Goal: Task Accomplishment & Management: Use online tool/utility

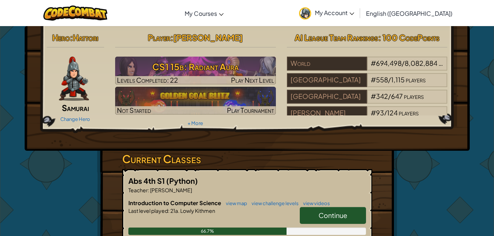
click at [349, 212] on link "Continue" at bounding box center [333, 215] width 66 height 17
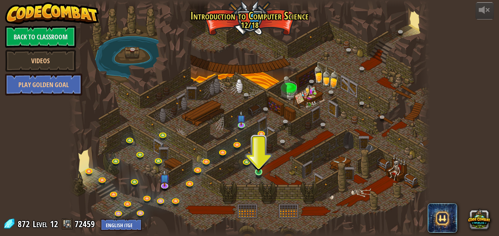
click at [256, 172] on img at bounding box center [258, 162] width 8 height 19
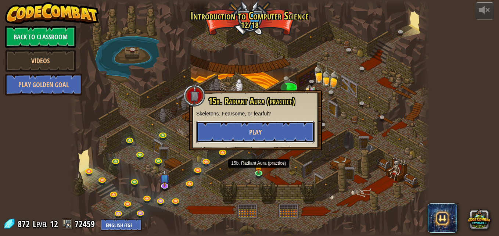
click at [289, 122] on button "Play" at bounding box center [255, 132] width 118 height 22
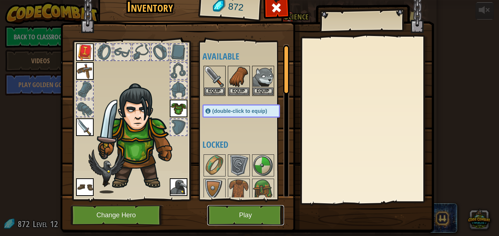
click at [250, 213] on button "Play" at bounding box center [245, 215] width 77 height 20
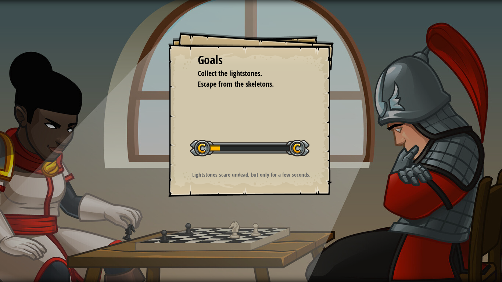
click at [308, 177] on p "Lightstones scare undead, but only for a few seconds." at bounding box center [251, 175] width 147 height 8
click at [308, 179] on div "Lightstones scare undead, but only for a few seconds." at bounding box center [251, 176] width 147 height 11
click at [313, 173] on p "Lightstones scare undead, but only for a few seconds." at bounding box center [251, 175] width 147 height 8
click at [311, 182] on div "Lightstones scare undead, but only for a few seconds." at bounding box center [251, 176] width 147 height 11
click at [304, 182] on div "Lightstones scare undead, but only for a few seconds." at bounding box center [251, 176] width 147 height 11
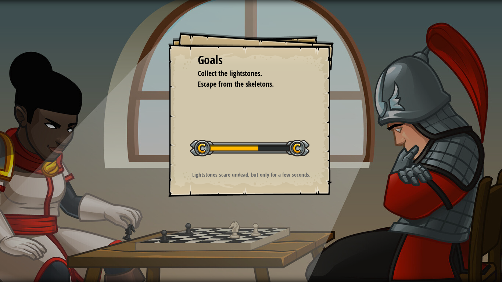
click at [308, 175] on p "Lightstones scare undead, but only for a few seconds." at bounding box center [251, 175] width 147 height 8
click at [304, 172] on p "Lightstones scare undead, but only for a few seconds." at bounding box center [251, 175] width 147 height 8
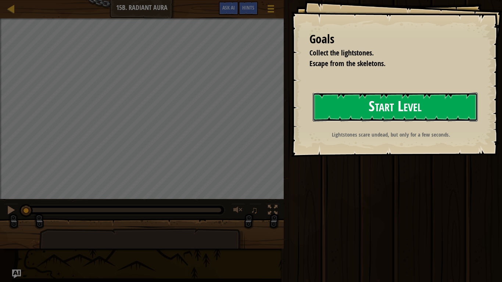
click at [420, 107] on button "Start Level" at bounding box center [395, 107] width 165 height 29
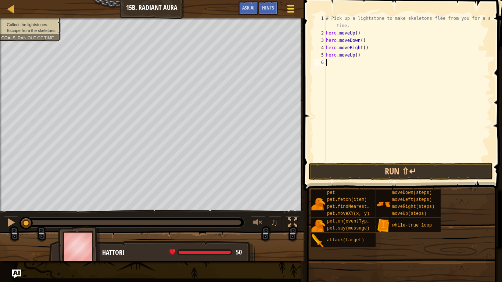
click at [293, 4] on div at bounding box center [291, 8] width 10 height 11
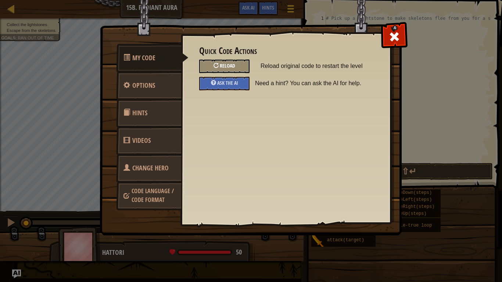
click at [241, 70] on div "Reload" at bounding box center [224, 67] width 50 height 14
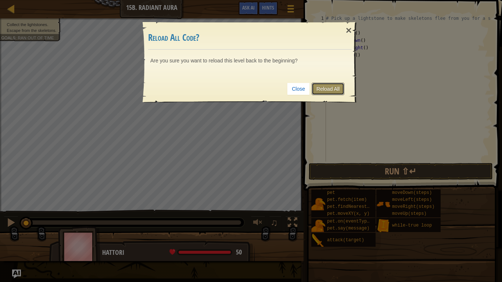
click at [328, 90] on link "Reload All" at bounding box center [328, 89] width 33 height 12
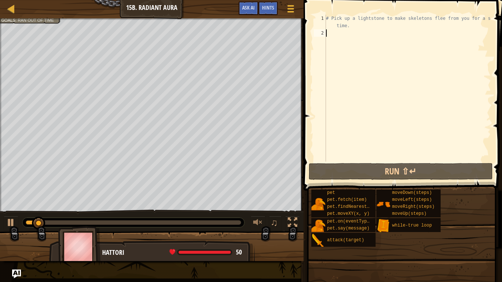
type textarea "g"
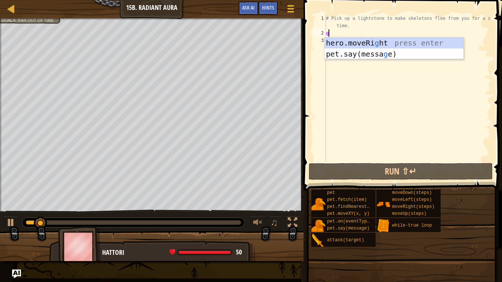
scroll to position [3, 0]
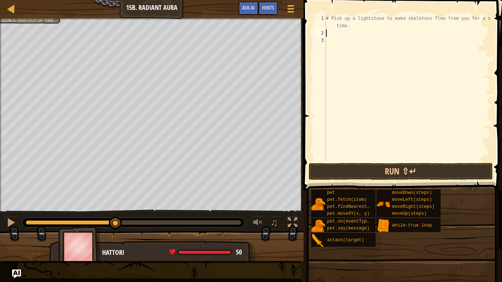
type textarea "g"
type textarea "h"
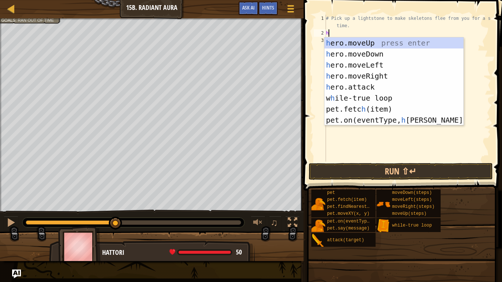
click at [395, 42] on div "h ero.moveUp press enter h ero.moveDown press enter h ero.moveLeft press enter …" at bounding box center [394, 92] width 139 height 110
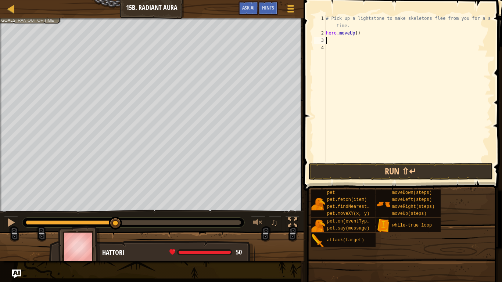
type textarea "h"
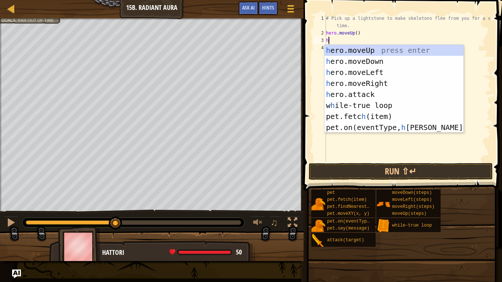
click at [370, 60] on div "h ero.moveUp press enter h ero.moveDown press enter h ero.moveLeft press enter …" at bounding box center [394, 100] width 139 height 110
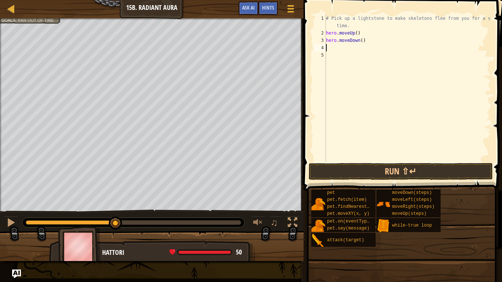
type textarea "h"
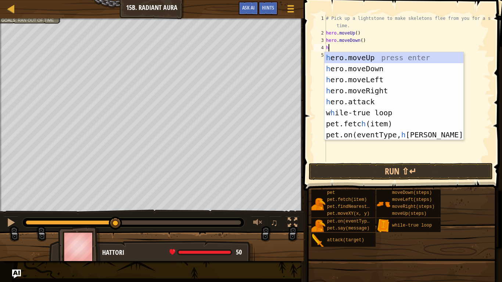
click at [379, 88] on div "h ero.moveUp press enter h ero.moveDown press enter h ero.moveLeft press enter …" at bounding box center [394, 107] width 139 height 110
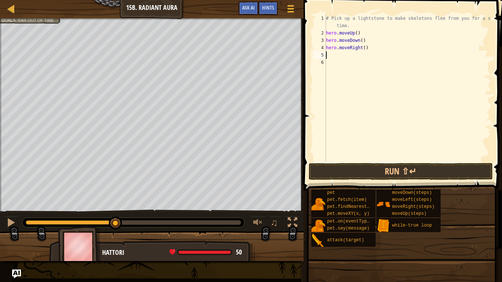
type textarea "h"
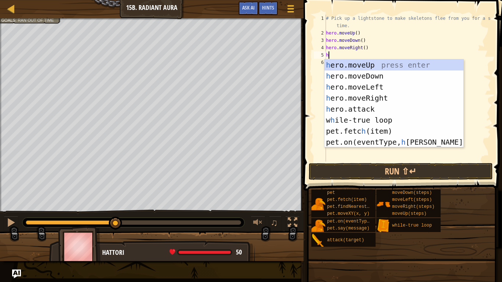
click at [376, 86] on div "h ero.moveUp press enter h ero.moveDown press enter h ero.moveLeft press enter …" at bounding box center [394, 115] width 139 height 110
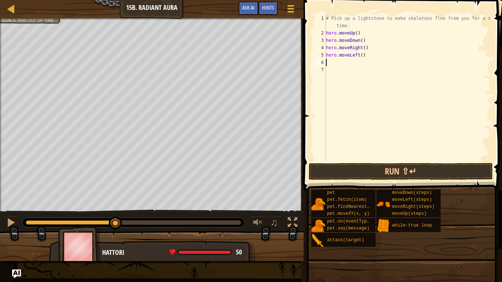
type textarea "h"
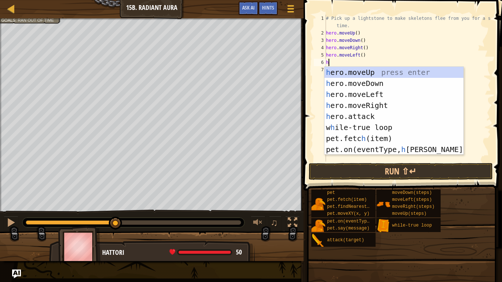
click at [383, 104] on div "h ero.moveUp press enter h ero.moveDown press enter h ero.moveLeft press enter …" at bounding box center [394, 122] width 139 height 110
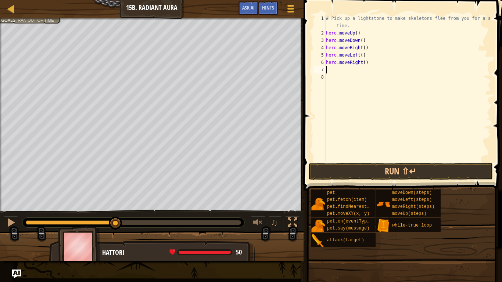
click at [359, 60] on div "# Pick up a lightstone to make skeletons flee from you for a short time. hero .…" at bounding box center [408, 99] width 167 height 169
click at [363, 63] on div "# Pick up a lightstone to make skeletons flee from you for a short time. hero .…" at bounding box center [408, 99] width 167 height 169
type textarea "hero.moveRight(2)"
click at [331, 68] on div "# Pick up a lightstone to make skeletons flee from you for a short time. hero .…" at bounding box center [408, 99] width 167 height 169
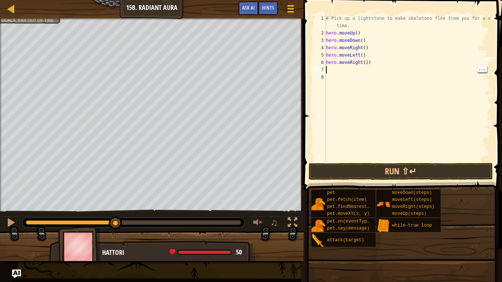
scroll to position [3, 0]
type textarea "h"
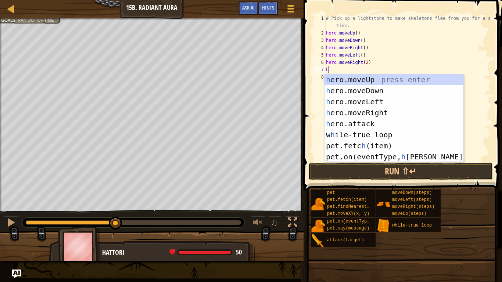
click at [396, 81] on div "h ero.moveUp press enter h ero.moveDown press enter h ero.moveLeft press enter …" at bounding box center [394, 129] width 139 height 110
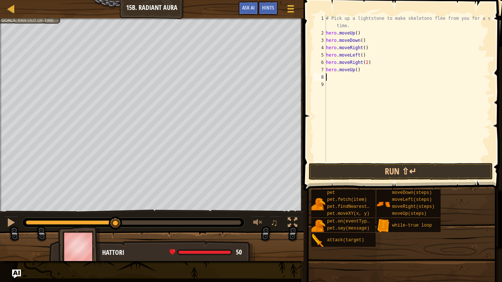
type textarea "h"
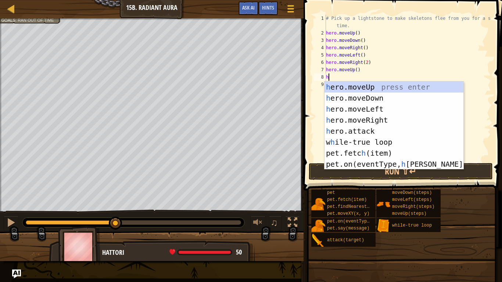
click at [384, 122] on div "h ero.moveUp press enter h ero.moveDown press enter h ero.moveLeft press enter …" at bounding box center [394, 137] width 139 height 110
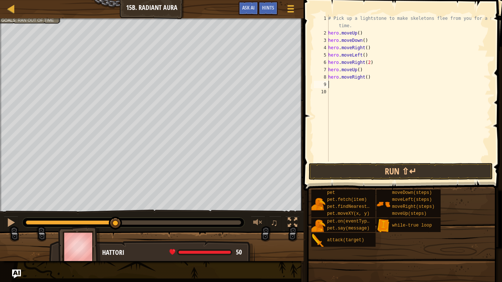
type textarea "h"
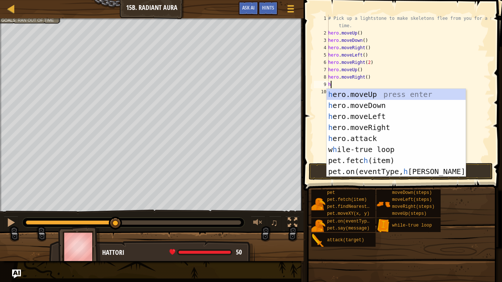
click at [377, 113] on div "h ero.moveUp press enter h ero.moveDown press enter h ero.moveLeft press enter …" at bounding box center [396, 144] width 139 height 110
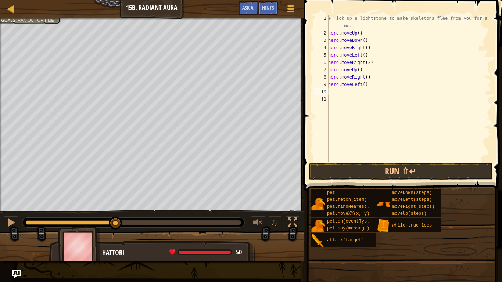
type textarea "h"
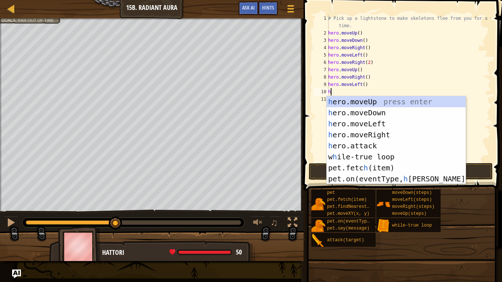
click at [380, 122] on div "h ero.moveUp press enter h ero.moveDown press enter h ero.moveLeft press enter …" at bounding box center [396, 151] width 139 height 110
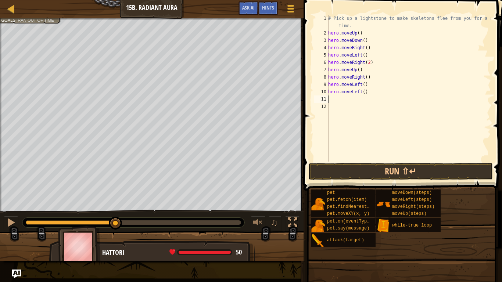
click at [363, 90] on div "# Pick up a lightstone to make skeletons flee from you for a short time. hero .…" at bounding box center [409, 99] width 164 height 169
type textarea "hero.moveLeft(3)"
click at [333, 96] on div "# Pick up a lightstone to make skeletons flee from you for a short time. hero .…" at bounding box center [409, 99] width 164 height 169
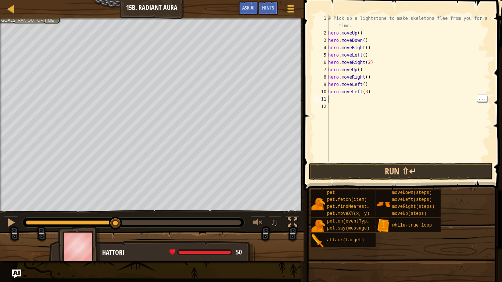
type textarea "g"
type textarea "j"
type textarea "h"
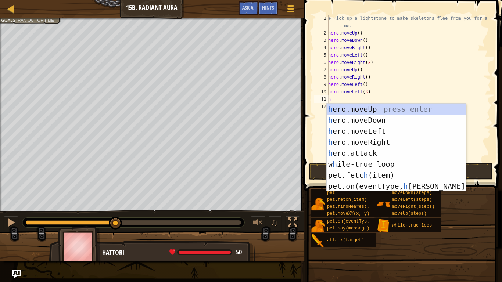
click at [387, 104] on div "h ero.moveUp press enter h ero.moveDown press enter h ero.moveLeft press enter …" at bounding box center [396, 159] width 139 height 110
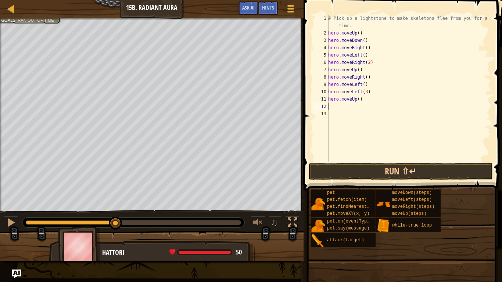
type textarea "h"
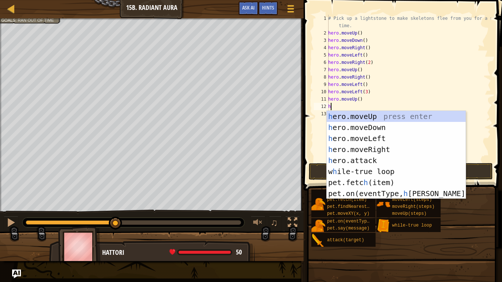
click at [384, 125] on div "h ero.moveUp press enter h ero.moveDown press enter h ero.moveLeft press enter …" at bounding box center [396, 166] width 139 height 110
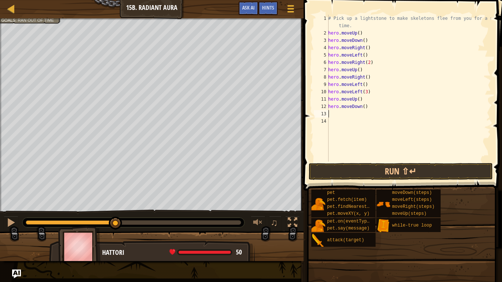
type textarea "h"
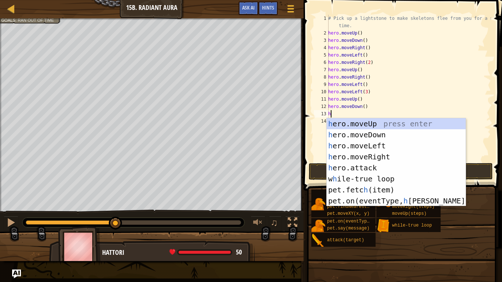
click at [387, 158] on div "h ero.moveUp press enter h ero.moveDown press enter h ero.moveLeft press enter …" at bounding box center [396, 173] width 139 height 110
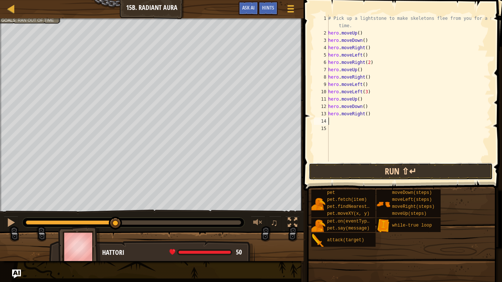
click at [426, 169] on button "Run ⇧↵" at bounding box center [401, 171] width 184 height 17
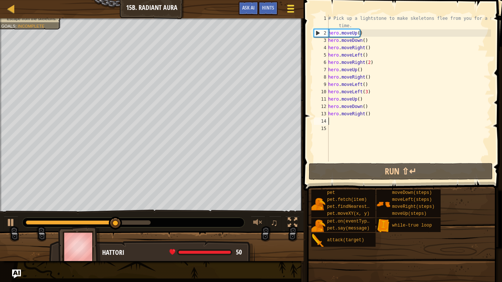
click at [297, 3] on button "Game Menu" at bounding box center [290, 10] width 19 height 18
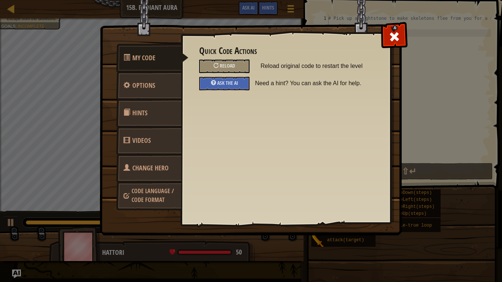
click at [293, 0] on img at bounding box center [254, 103] width 308 height 263
click at [218, 62] on div "Reload" at bounding box center [224, 67] width 50 height 14
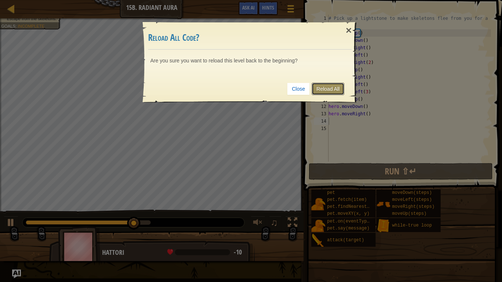
click at [341, 85] on link "Reload All" at bounding box center [328, 89] width 33 height 12
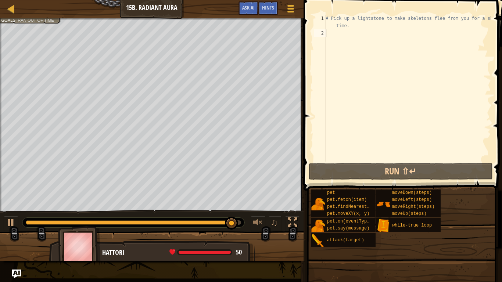
click at [493, 171] on div "Run ⇧↵ Submit Done Statement / Call /" at bounding box center [406, 171] width 184 height 17
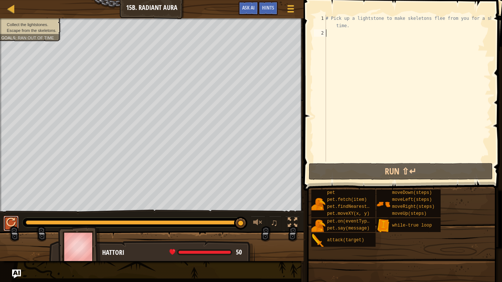
click at [11, 220] on div at bounding box center [11, 223] width 10 height 10
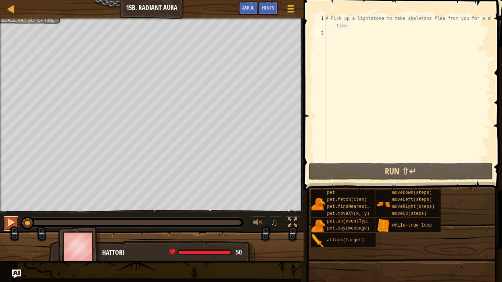
click at [13, 223] on div at bounding box center [11, 223] width 10 height 10
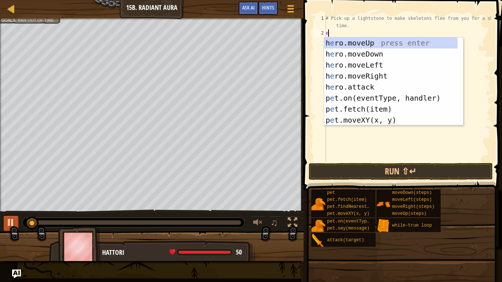
click at [13, 223] on div at bounding box center [11, 223] width 10 height 10
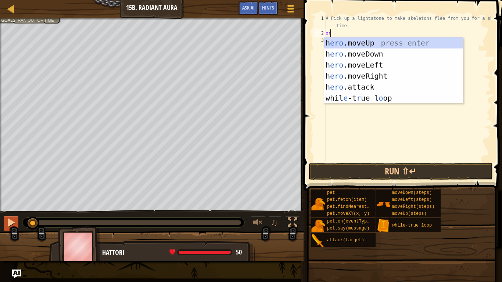
type textarea "e"
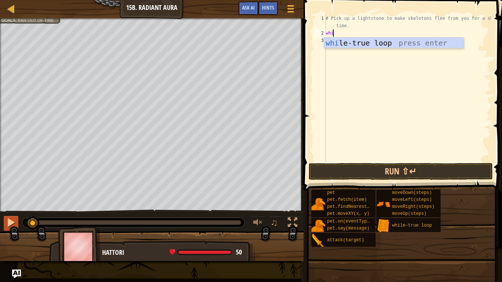
scroll to position [3, 0]
type textarea "while True:"
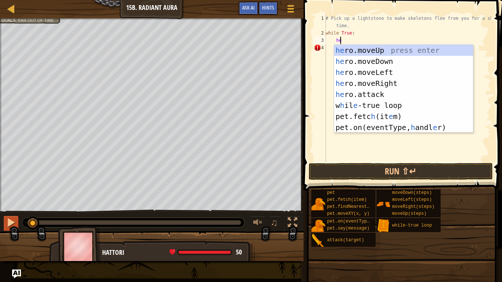
scroll to position [3, 1]
type textarea "her"
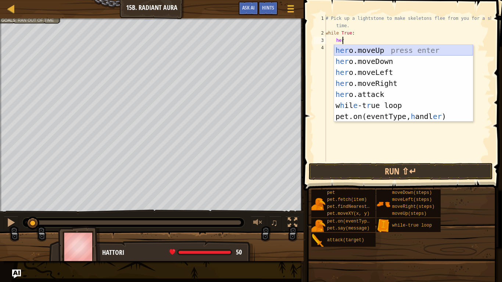
click at [366, 50] on div "her o.moveUp press enter her o.moveDown press enter her o.moveLeft press enter …" at bounding box center [403, 94] width 139 height 99
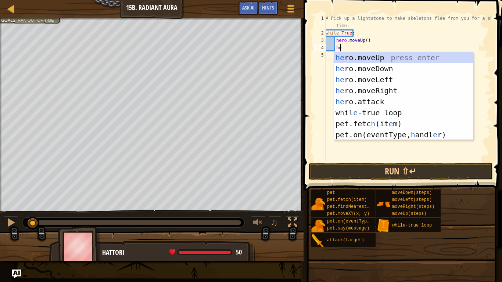
type textarea "her"
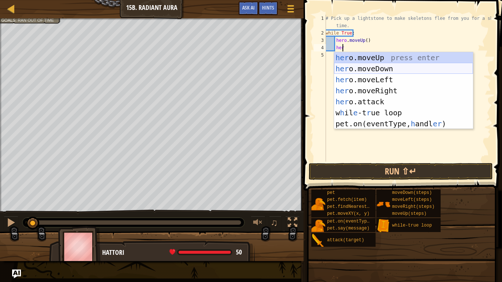
click at [357, 66] on div "her o.moveUp press enter her o.moveDown press enter her o.moveLeft press enter …" at bounding box center [403, 101] width 139 height 99
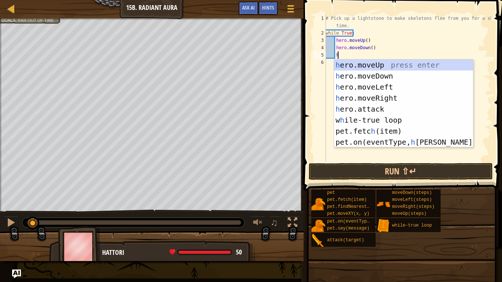
type textarea "her"
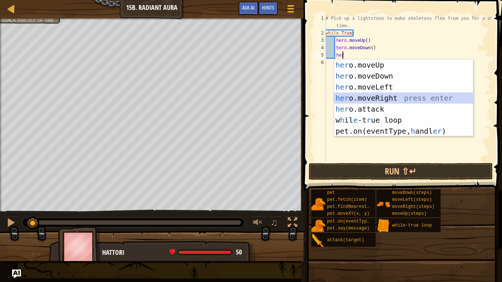
click at [367, 97] on div "her o.moveUp press enter her o.moveDown press enter her o.moveLeft press enter …" at bounding box center [403, 109] width 139 height 99
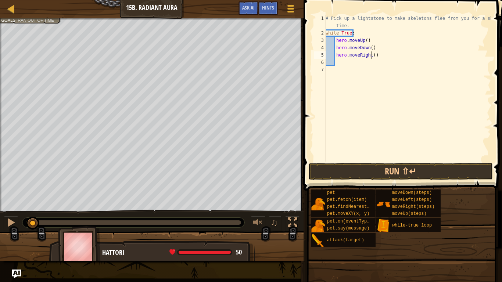
click at [372, 56] on div "# Pick up a lightstone to make skeletons flee from you for a short time. while …" at bounding box center [407, 99] width 167 height 169
type textarea "hero.moveRight(2)"
click at [404, 174] on button "Run ⇧↵" at bounding box center [401, 171] width 184 height 17
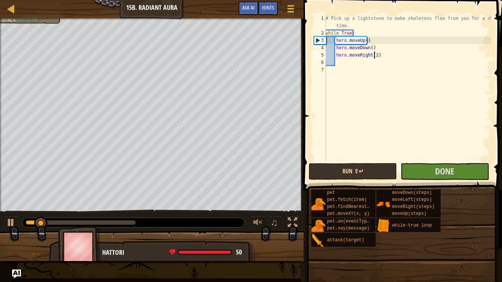
click at [372, 56] on div "# Pick up a lightstone to make skeletons flee from you for a short time. while …" at bounding box center [407, 99] width 167 height 169
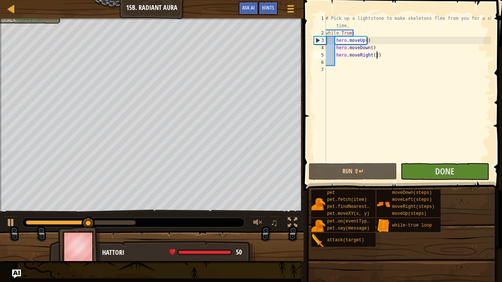
click at [389, 56] on div "# Pick up a lightstone to make skeletons flee from you for a short time. while …" at bounding box center [407, 99] width 167 height 169
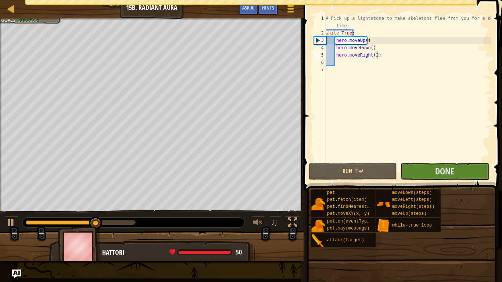
click at [389, 56] on div "# Pick up a lightstone to make skeletons flee from you for a short time. while …" at bounding box center [407, 99] width 167 height 169
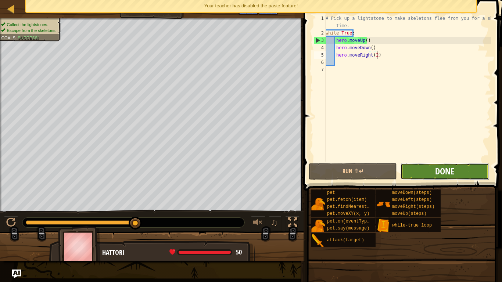
click at [454, 173] on span "Done" at bounding box center [444, 171] width 19 height 12
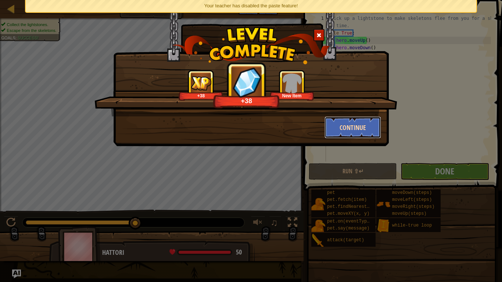
click at [360, 128] on button "Continue" at bounding box center [353, 128] width 57 height 22
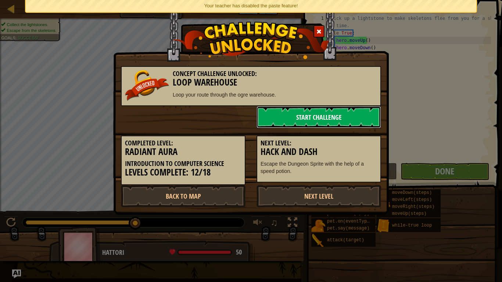
click at [324, 118] on link "Start Challenge" at bounding box center [319, 117] width 125 height 22
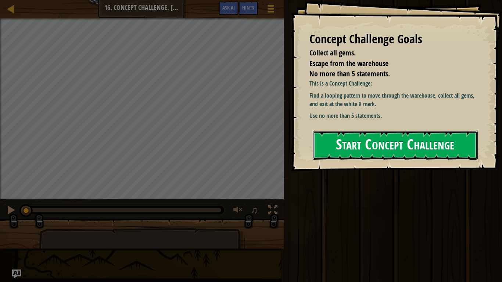
click at [470, 142] on button "Start Concept Challenge" at bounding box center [395, 145] width 165 height 29
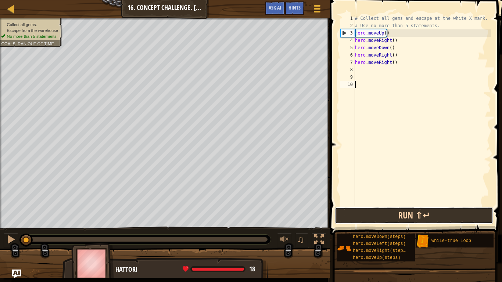
click at [446, 219] on button "Run ⇧↵" at bounding box center [414, 215] width 158 height 17
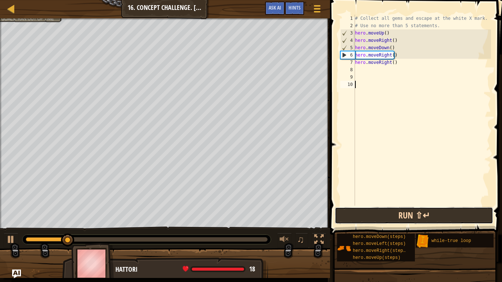
click at [418, 212] on button "Run ⇧↵" at bounding box center [414, 215] width 158 height 17
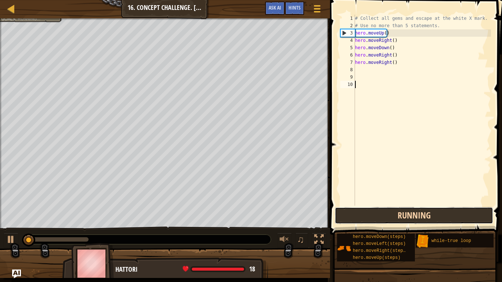
click at [426, 211] on button "Running" at bounding box center [414, 215] width 158 height 17
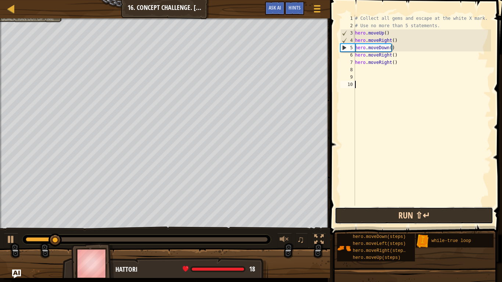
click at [441, 222] on button "Run ⇧↵" at bounding box center [414, 215] width 158 height 17
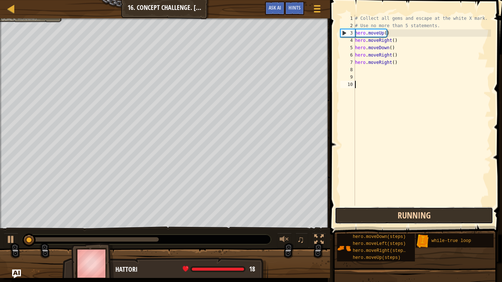
click at [453, 219] on button "Running" at bounding box center [414, 215] width 158 height 17
click at [442, 216] on button "Run ⇧↵" at bounding box center [414, 215] width 158 height 17
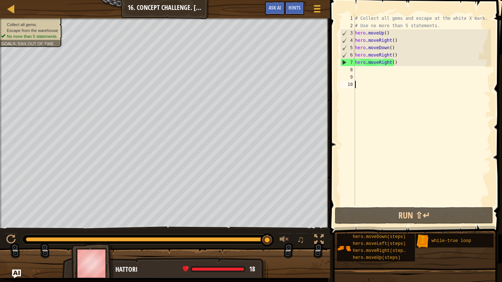
click at [354, 75] on div "9" at bounding box center [347, 77] width 15 height 7
click at [364, 69] on div "# Collect all gems and escape at the white X mark. # Use no more than 5 stateme…" at bounding box center [422, 118] width 137 height 206
type textarea "h"
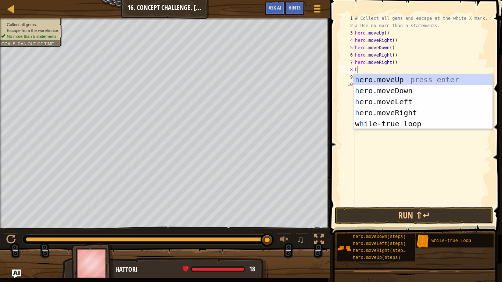
click at [414, 79] on div "h ero.moveUp press enter h ero.moveDown press enter h ero.moveLeft press enter …" at bounding box center [423, 112] width 139 height 77
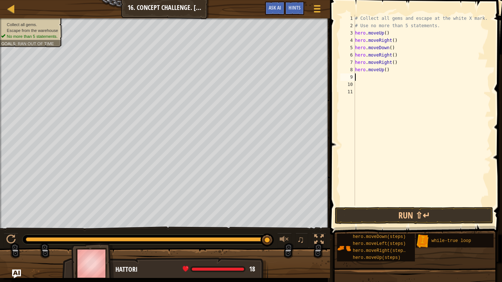
click at [385, 68] on div "# Collect all gems and escape at the white X mark. # Use no more than 5 stateme…" at bounding box center [422, 118] width 137 height 206
type textarea "hero.moveUp(3)"
click at [365, 78] on div "# Collect all gems and escape at the white X mark. # Use no more than 5 stateme…" at bounding box center [422, 118] width 137 height 206
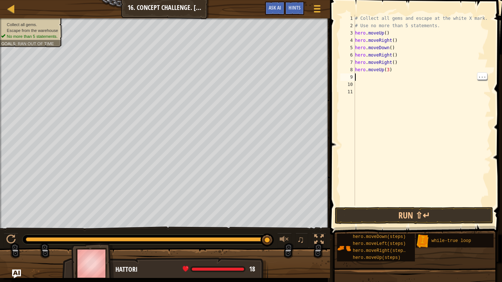
type textarea "h"
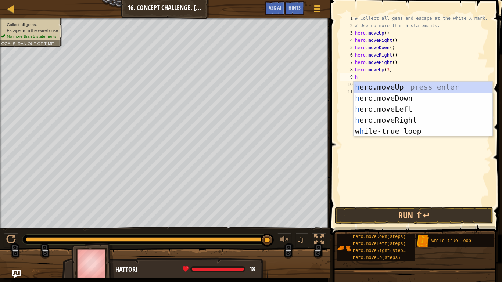
click at [413, 123] on div "h ero.moveUp press enter h ero.moveDown press enter h ero.moveLeft press enter …" at bounding box center [423, 120] width 139 height 77
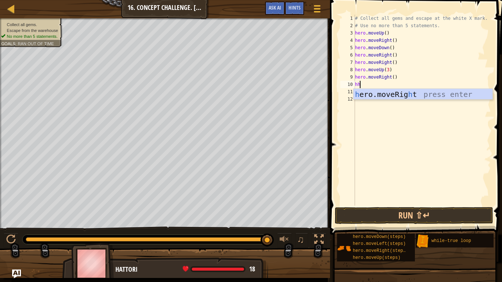
type textarea "h"
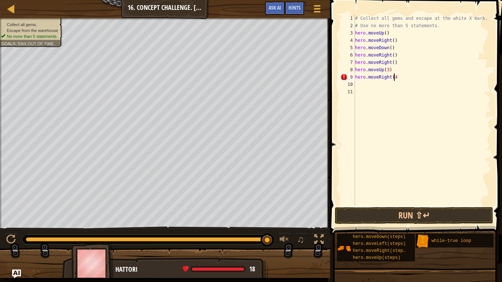
scroll to position [3, 3]
type textarea "hero.moveRight(4)"
click at [430, 214] on button "Run ⇧↵" at bounding box center [414, 215] width 158 height 17
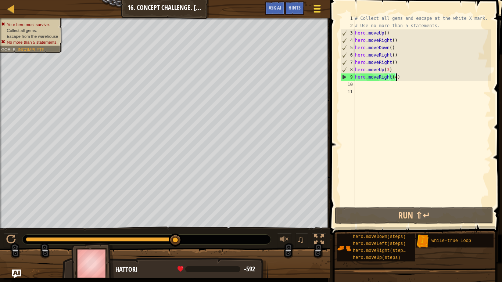
click at [326, 10] on button "Game Menu" at bounding box center [316, 10] width 19 height 18
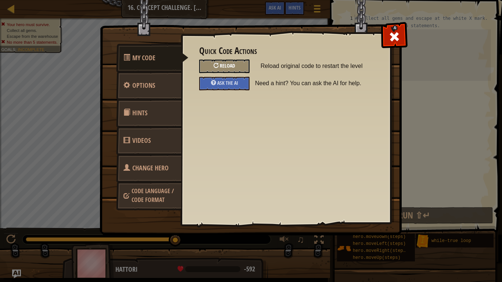
click at [234, 66] on span "Reload" at bounding box center [227, 65] width 15 height 7
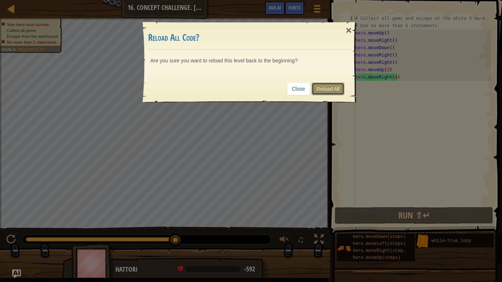
click at [333, 83] on link "Reload All" at bounding box center [328, 89] width 33 height 12
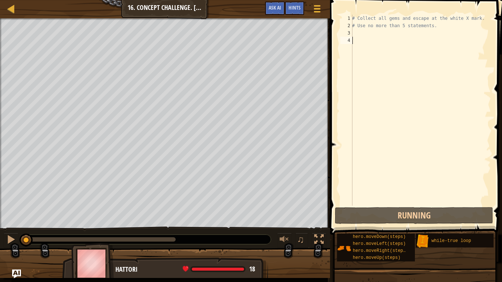
scroll to position [3, 0]
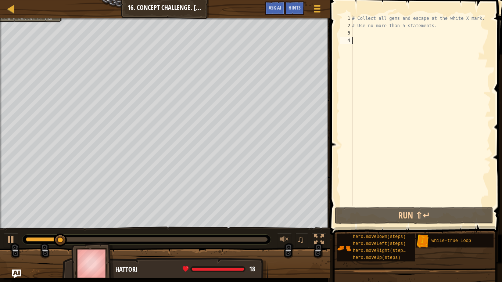
type textarea "h"
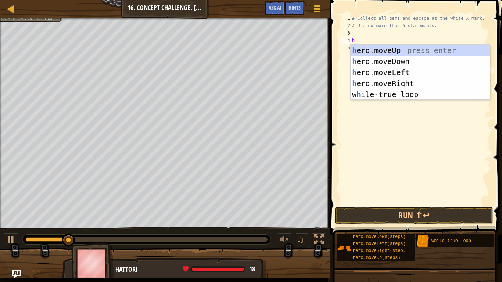
click at [417, 48] on div "h ero.moveUp press enter h ero.moveDown press enter h ero.moveLeft press enter …" at bounding box center [420, 83] width 139 height 77
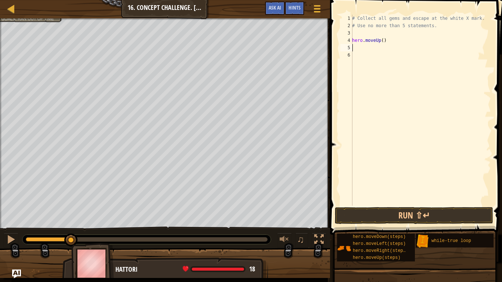
type textarea "h"
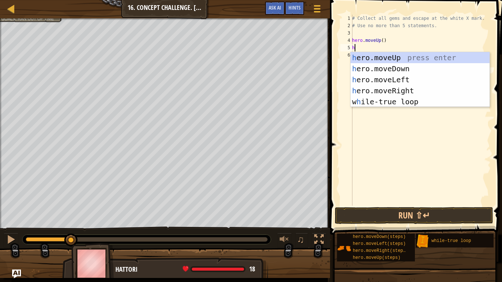
click at [412, 90] on div "h ero.moveUp press enter h ero.moveDown press enter h ero.moveLeft press enter …" at bounding box center [420, 90] width 139 height 77
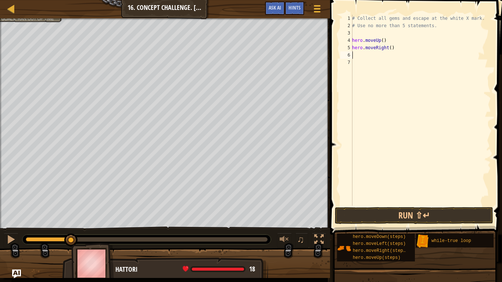
type textarea "h"
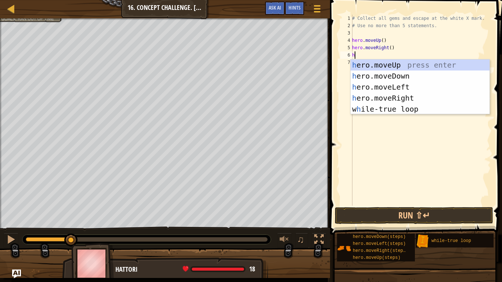
click at [410, 95] on div "h ero.moveUp press enter h ero.moveDown press enter h ero.moveLeft press enter …" at bounding box center [420, 98] width 139 height 77
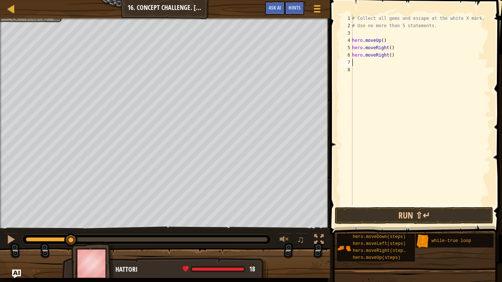
type textarea "h"
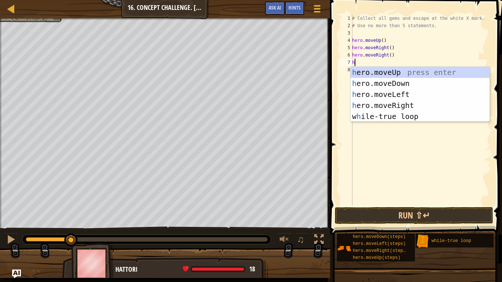
click at [420, 72] on div "h ero.moveUp press enter h ero.moveDown press enter h ero.moveLeft press enter …" at bounding box center [420, 105] width 139 height 77
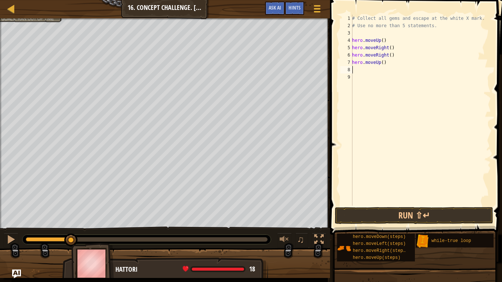
type textarea "h"
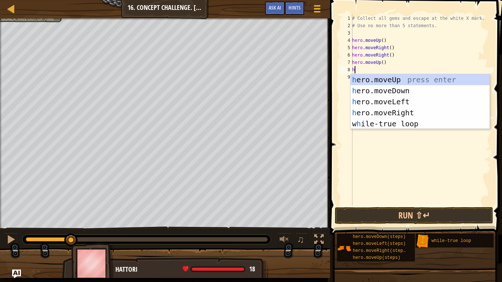
click at [405, 112] on div "h ero.moveUp press enter h ero.moveDown press enter h ero.moveLeft press enter …" at bounding box center [420, 112] width 139 height 77
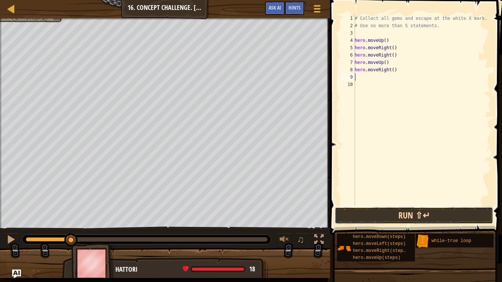
click at [436, 213] on button "Run ⇧↵" at bounding box center [414, 215] width 158 height 17
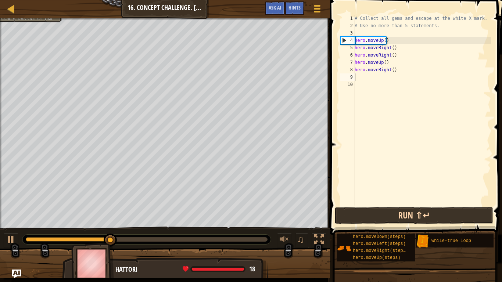
type textarea "g"
type textarea "h"
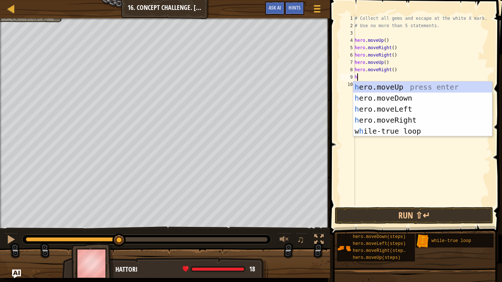
click at [407, 85] on div "h ero.moveUp press enter h ero.moveDown press enter h ero.moveLeft press enter …" at bounding box center [422, 120] width 139 height 77
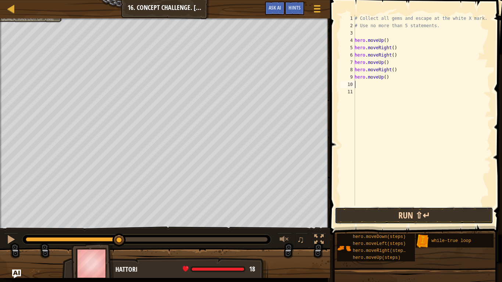
click at [422, 212] on button "Run ⇧↵" at bounding box center [414, 215] width 158 height 17
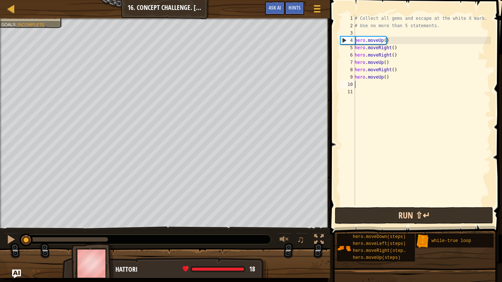
type textarea "h"
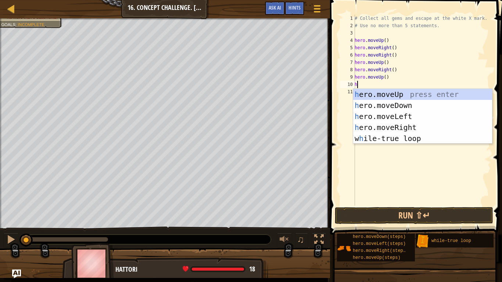
click at [411, 126] on div "h ero.moveUp press enter h ero.moveDown press enter h ero.moveLeft press enter …" at bounding box center [422, 127] width 139 height 77
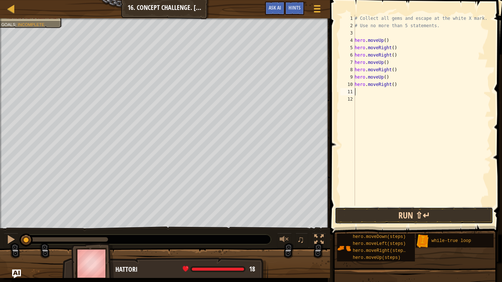
click at [430, 224] on button "Run ⇧↵" at bounding box center [414, 215] width 158 height 17
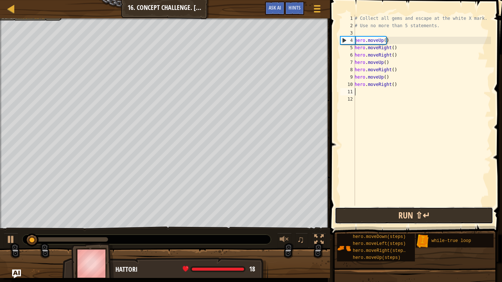
click at [441, 215] on button "Run ⇧↵" at bounding box center [414, 215] width 158 height 17
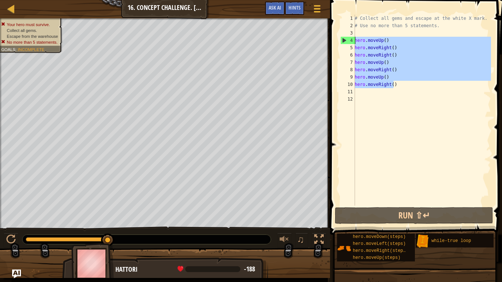
drag, startPoint x: 395, startPoint y: 83, endPoint x: 354, endPoint y: 39, distance: 60.1
click at [354, 39] on div "1 2 3 4 5 6 7 8 9 10 11 12 # Collect all gems and escape at the white X mark. #…" at bounding box center [415, 110] width 152 height 191
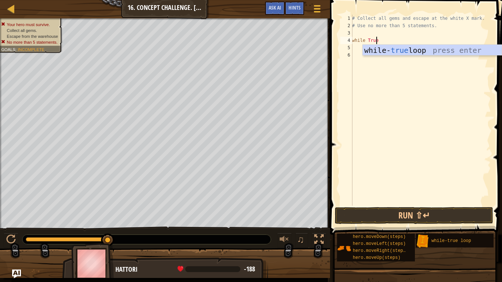
type textarea "while True:"
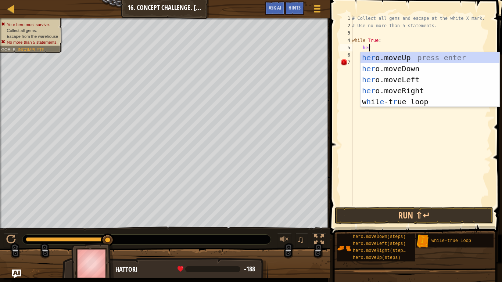
type textarea "hero"
click at [393, 60] on div "hero .moveUp press enter hero .moveDown press enter hero .moveLeft press enter …" at bounding box center [430, 90] width 139 height 77
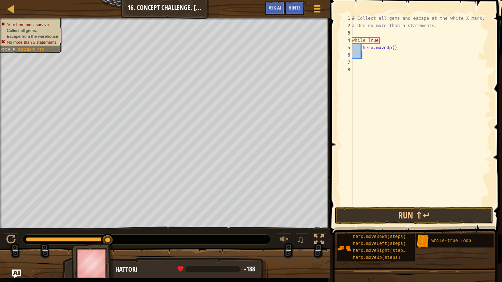
click at [390, 50] on div "# Collect all gems and escape at the white X mark. # Use no more than 5 stateme…" at bounding box center [421, 118] width 140 height 206
type textarea "hero.moveUp(2)"
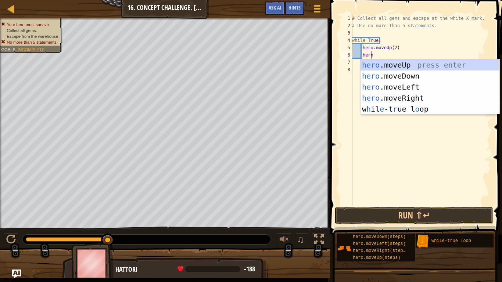
scroll to position [3, 1]
type textarea "heroe"
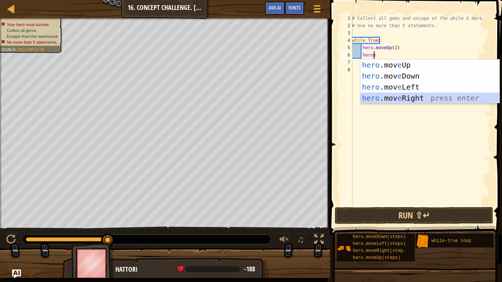
click at [406, 93] on div "hero .mov e Up press enter hero .mov e Down press enter hero .mov e Left press …" at bounding box center [430, 93] width 139 height 66
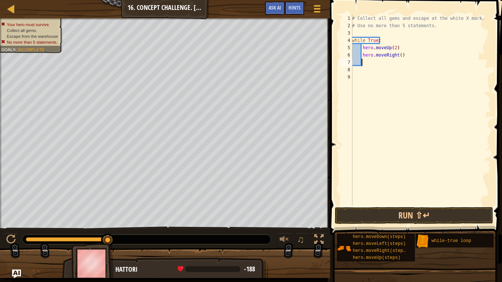
click at [397, 54] on div "# Collect all gems and escape at the white X mark. # Use no more than 5 stateme…" at bounding box center [421, 118] width 140 height 206
type textarea "hero.moveRight(2)"
click at [408, 54] on div "# Collect all gems and escape at the white X mark. # Use no more than 5 stateme…" at bounding box center [421, 118] width 140 height 206
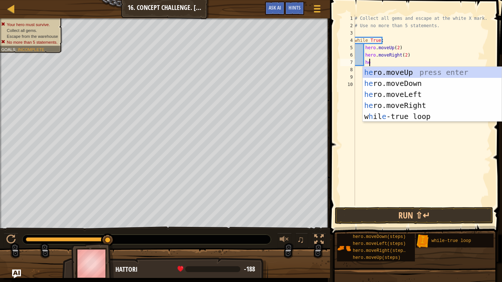
type textarea "hero"
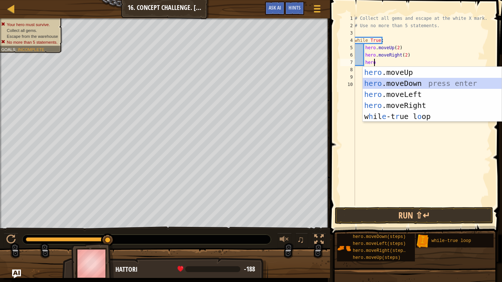
click at [407, 79] on div "hero .moveUp press enter hero .moveDown press enter hero .moveLeft press enter …" at bounding box center [432, 105] width 139 height 77
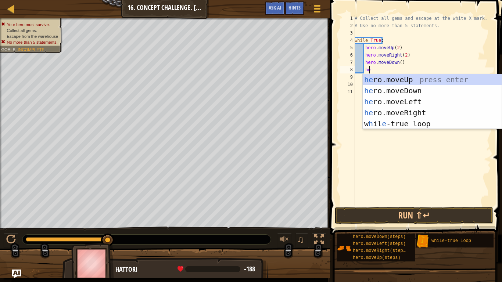
scroll to position [3, 1]
type textarea "her"
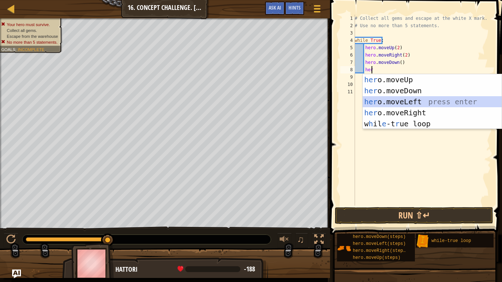
click at [408, 98] on div "her o.moveUp press enter her o.moveDown press enter her o.moveLeft press enter …" at bounding box center [432, 112] width 139 height 77
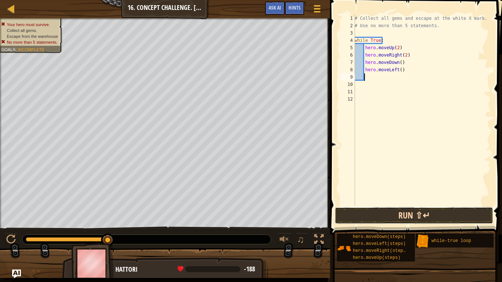
click at [417, 217] on button "Run ⇧↵" at bounding box center [414, 215] width 158 height 17
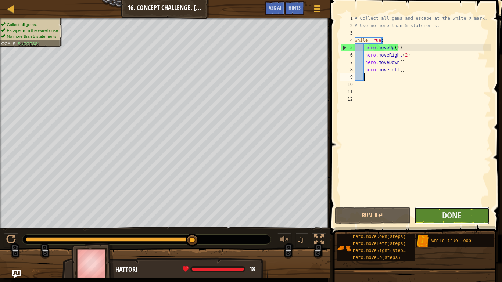
click at [460, 209] on button "Done" at bounding box center [451, 215] width 75 height 17
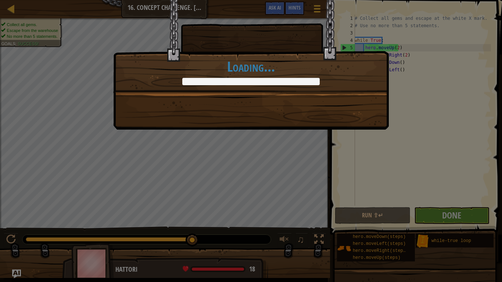
click at [323, 185] on div "Even with dogs they won't track my footsteps. +0 +0 Continue Loading..." at bounding box center [251, 141] width 502 height 282
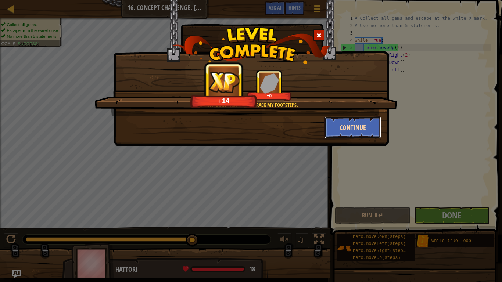
click at [364, 123] on button "Continue" at bounding box center [353, 128] width 57 height 22
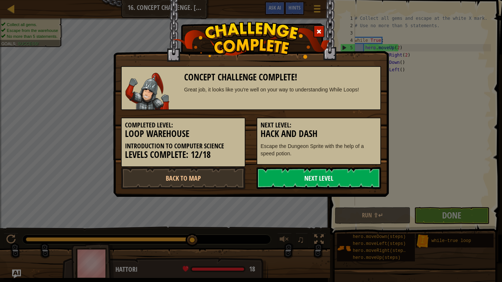
click at [360, 182] on link "Next Level" at bounding box center [319, 178] width 125 height 22
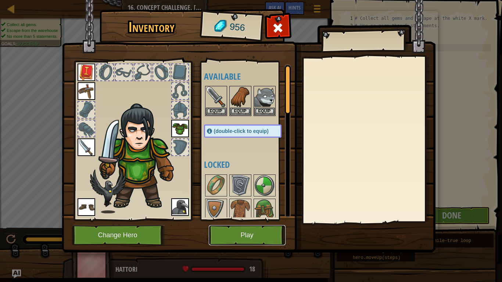
click at [265, 236] on button "Play" at bounding box center [247, 235] width 77 height 20
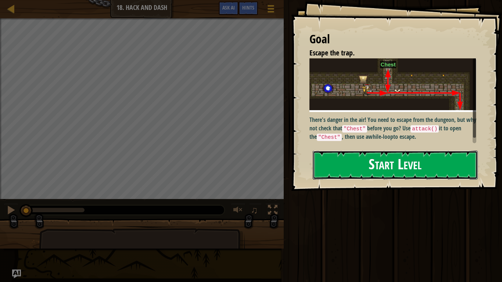
click at [431, 172] on button "Start Level" at bounding box center [395, 165] width 165 height 29
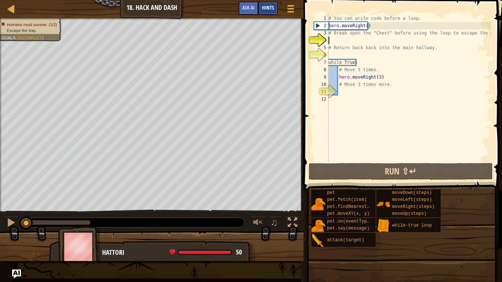
click at [274, 4] on div "Hints" at bounding box center [267, 8] width 19 height 14
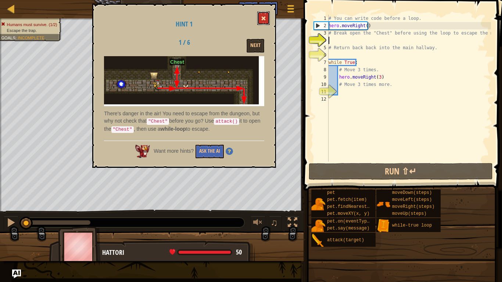
click at [264, 18] on span at bounding box center [263, 18] width 5 height 5
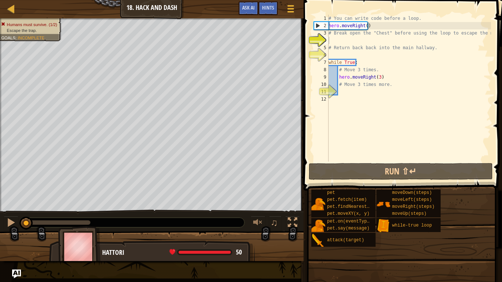
click at [352, 90] on div "# You can write code before a loop. hero . moveRight ( ) # Break open the "Ches…" at bounding box center [409, 96] width 164 height 162
type textarea "h"
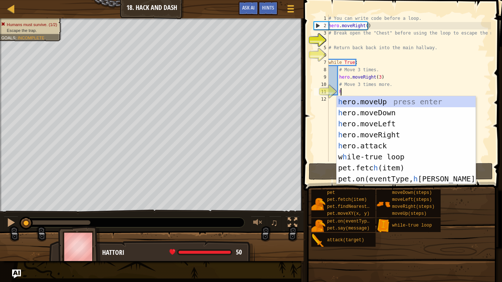
scroll to position [3, 0]
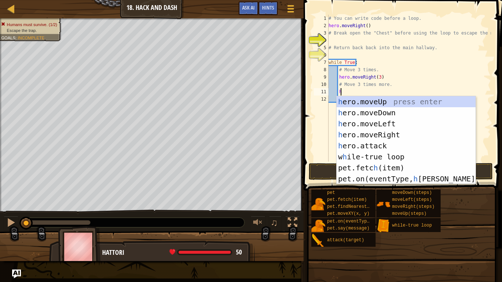
click at [396, 158] on div "h ero.moveUp press enter h ero.moveDown press enter h ero.moveLeft press enter …" at bounding box center [406, 151] width 139 height 110
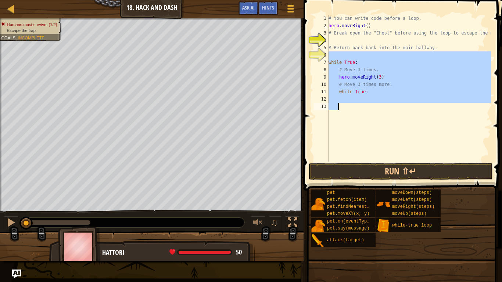
drag, startPoint x: 346, startPoint y: 55, endPoint x: 347, endPoint y: 125, distance: 69.9
click at [347, 125] on div "# You can write code before a loop. hero . moveRight ( ) # Break open the "Ches…" at bounding box center [409, 96] width 164 height 162
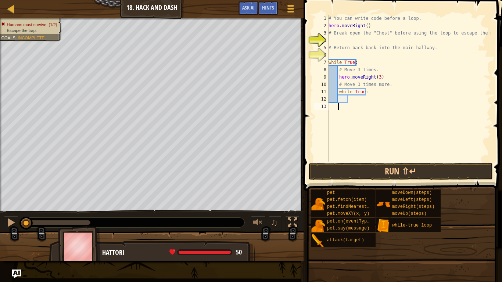
click at [354, 115] on div "# You can write code before a loop. hero . moveRight ( ) # Break open the "Ches…" at bounding box center [409, 96] width 164 height 162
click at [355, 106] on div "# You can write code before a loop. hero . moveRight ( ) # Break open the "Ches…" at bounding box center [409, 96] width 164 height 162
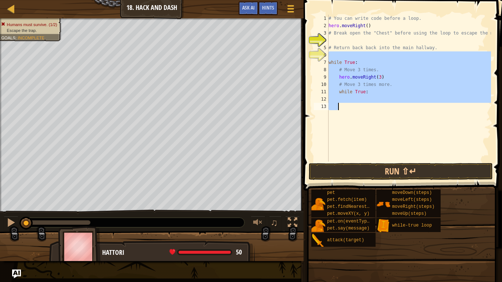
drag, startPoint x: 353, startPoint y: 58, endPoint x: 354, endPoint y: 119, distance: 60.7
click at [354, 119] on div "# You can write code before a loop. hero . moveRight ( ) # Break open the "Ches…" at bounding box center [409, 96] width 164 height 162
type textarea "h"
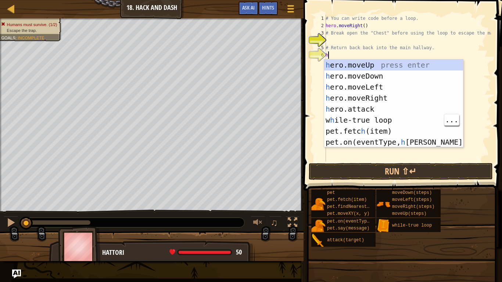
scroll to position [3, 0]
click at [384, 65] on div "h ero.moveUp press enter h ero.moveDown press enter h ero.moveLeft press enter …" at bounding box center [393, 115] width 139 height 110
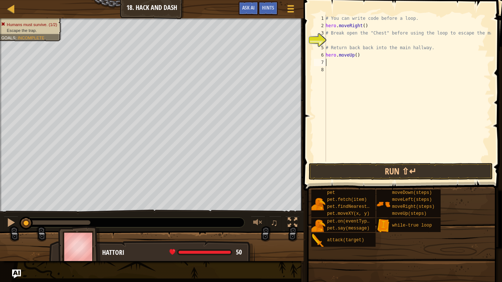
type textarea "h"
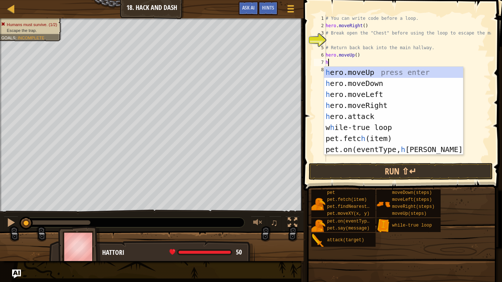
click at [377, 84] on div "h ero.moveUp press enter h ero.moveDown press enter h ero.moveLeft press enter …" at bounding box center [393, 122] width 139 height 110
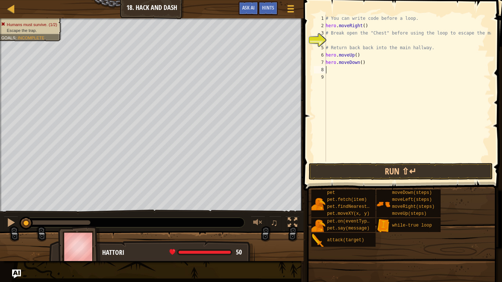
type textarea "h"
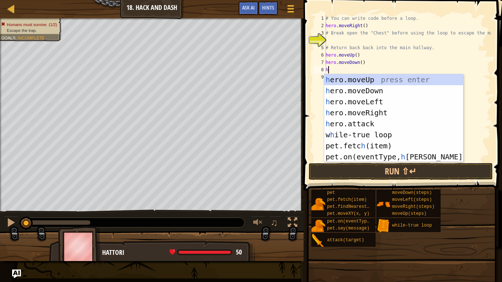
click at [376, 115] on div "h ero.moveUp press enter h ero.moveDown press enter h ero.moveLeft press enter …" at bounding box center [393, 129] width 139 height 110
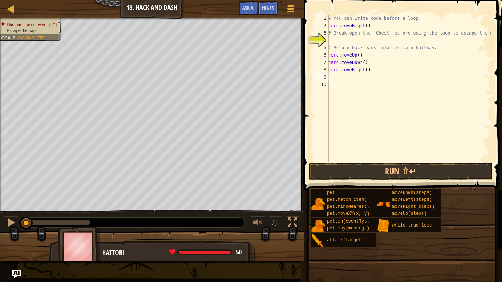
click at [362, 72] on div "# You can write code before a loop. hero . moveRight ( ) # Break open the "Ches…" at bounding box center [409, 96] width 164 height 162
click at [363, 71] on div "# You can write code before a loop. hero . moveRight ( ) # Break open the "Ches…" at bounding box center [409, 96] width 164 height 162
click at [364, 68] on div "# You can write code before a loop. hero . moveRight ( ) # Break open the "Ches…" at bounding box center [409, 96] width 164 height 162
click at [397, 168] on button "Run ⇧↵" at bounding box center [401, 171] width 184 height 17
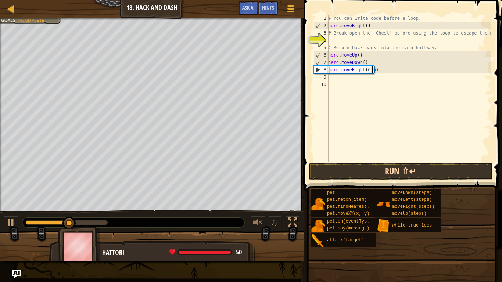
scroll to position [3, 3]
type textarea "hero.moveRight(67)"
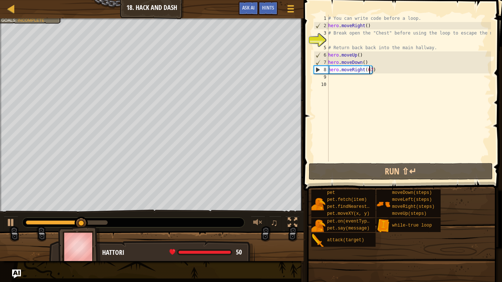
click at [351, 90] on div "# You can write code before a loop. hero . moveRight ( ) # Break open the "Ches…" at bounding box center [409, 96] width 164 height 162
click at [339, 81] on div "# You can write code before a loop. hero . moveRight ( ) # Break open the "Ches…" at bounding box center [409, 96] width 164 height 162
click at [343, 79] on div "# You can write code before a loop. hero . moveRight ( ) # Break open the "Ches…" at bounding box center [409, 96] width 164 height 162
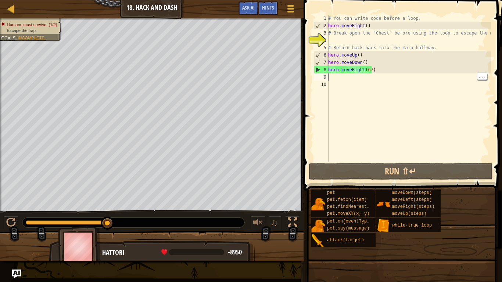
type textarea "h"
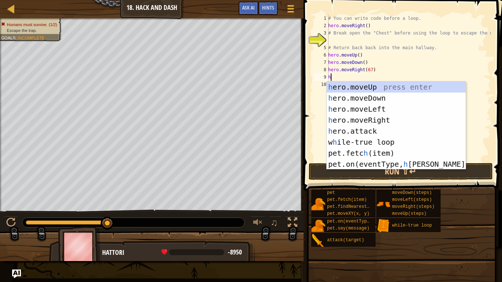
click at [385, 96] on div "h ero.moveUp press enter h ero.moveDown press enter h ero.moveLeft press enter …" at bounding box center [396, 137] width 139 height 110
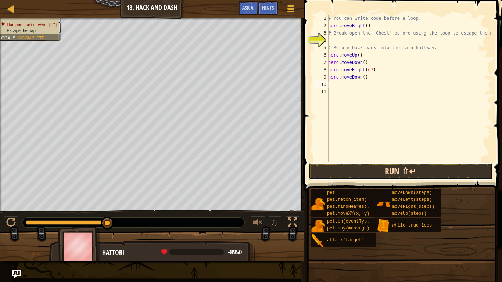
click at [422, 169] on button "Run ⇧↵" at bounding box center [401, 171] width 184 height 17
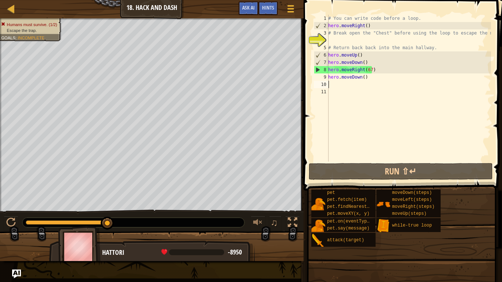
click at [361, 75] on div "# You can write code before a loop. hero . moveRight ( ) # Break open the "Ches…" at bounding box center [409, 96] width 164 height 162
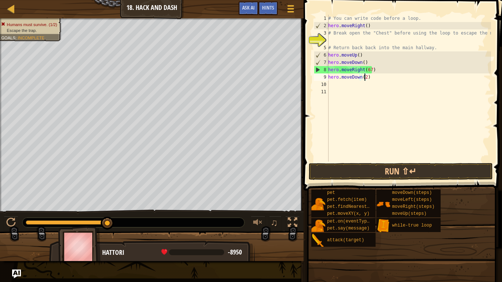
scroll to position [3, 3]
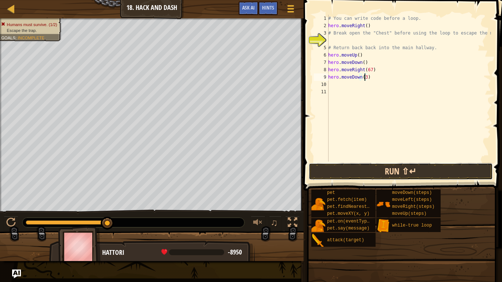
click at [401, 167] on button "Run ⇧↵" at bounding box center [401, 171] width 184 height 17
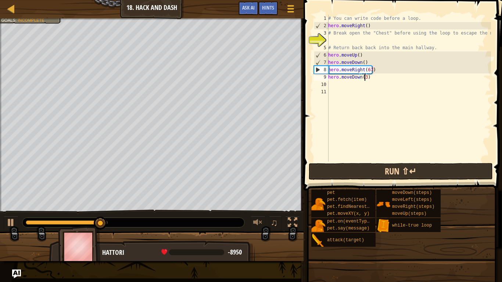
scroll to position [3, 3]
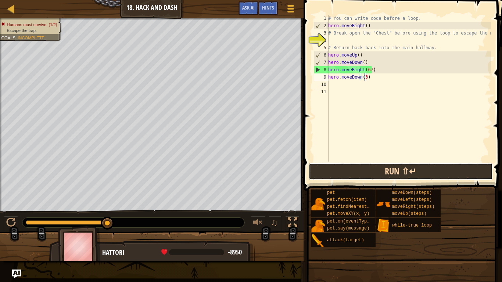
click at [412, 171] on button "Run ⇧↵" at bounding box center [401, 171] width 184 height 17
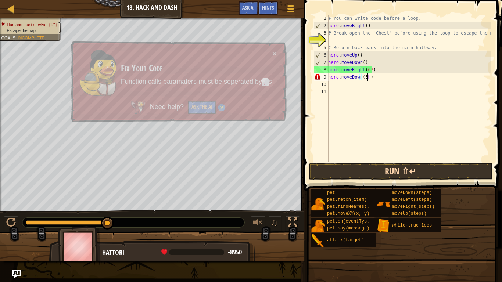
type textarea "hero.moveDown(3)"
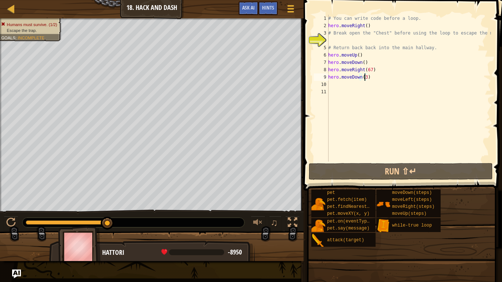
click at [340, 82] on div "# You can write code before a loop. hero . moveRight ( ) # Break open the "Ches…" at bounding box center [409, 96] width 164 height 162
click at [371, 78] on div "# You can write code before a loop. hero . moveRight ( ) # Break open the "Ches…" at bounding box center [409, 96] width 164 height 162
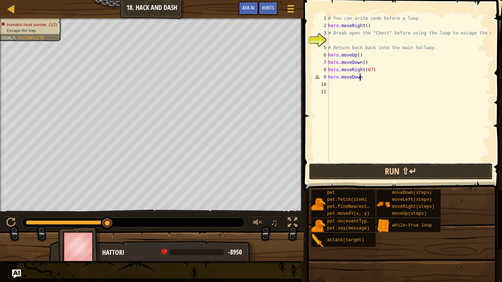
click at [431, 166] on button "Run ⇧↵" at bounding box center [401, 171] width 184 height 17
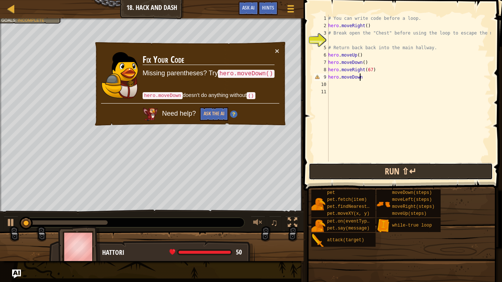
click at [440, 174] on button "Run ⇧↵" at bounding box center [401, 171] width 184 height 17
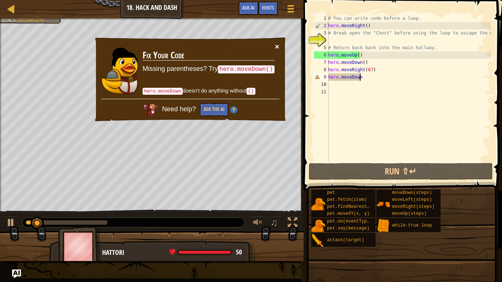
click at [278, 43] on button "×" at bounding box center [277, 47] width 4 height 8
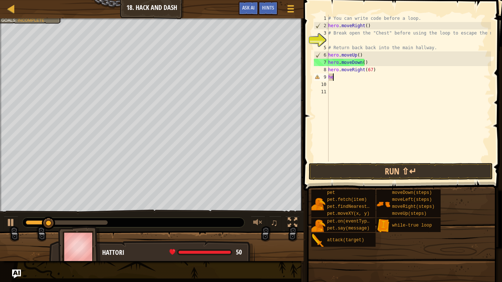
type textarea "h"
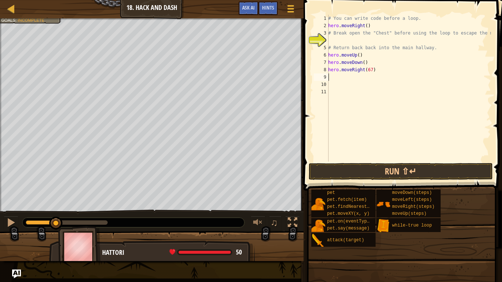
type textarea "h"
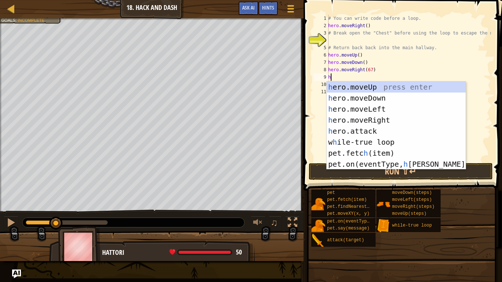
click at [376, 97] on div "h ero.moveUp press enter h ero.moveDown press enter h ero.moveLeft press enter …" at bounding box center [396, 137] width 139 height 110
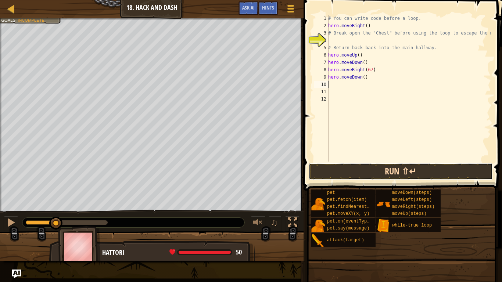
click at [428, 169] on button "Run ⇧↵" at bounding box center [401, 171] width 184 height 17
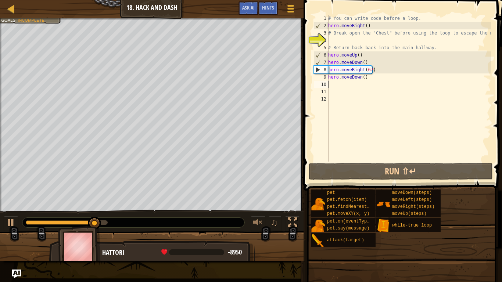
click at [361, 77] on div "# You can write code before a loop. hero . moveRight ( ) # Break open the "Ches…" at bounding box center [409, 96] width 164 height 162
click at [367, 68] on div "# You can write code before a loop. hero . moveRight ( ) # Break open the "Ches…" at bounding box center [409, 96] width 164 height 162
click at [372, 67] on div "# You can write code before a loop. hero . moveRight ( ) # Break open the "Ches…" at bounding box center [409, 96] width 164 height 162
click at [367, 69] on div "# You can write code before a loop. hero . moveRight ( ) # Break open the "Ches…" at bounding box center [409, 96] width 164 height 162
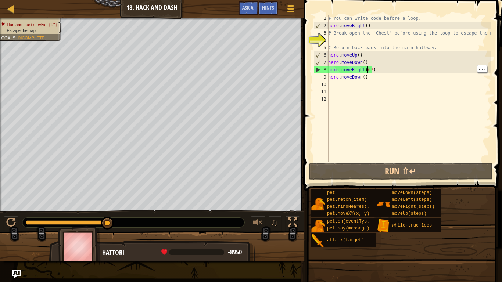
click at [368, 69] on div "# You can write code before a loop. hero . moveRight ( ) # Break open the "Ches…" at bounding box center [409, 96] width 164 height 162
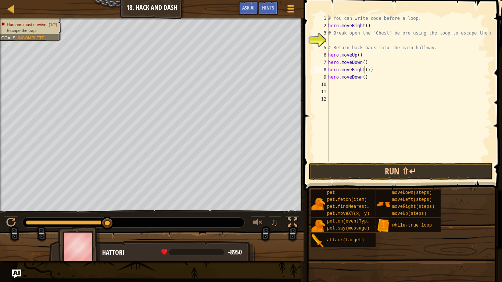
click at [365, 70] on div "# You can write code before a loop. hero . moveRight ( ) # Break open the "Ches…" at bounding box center [409, 96] width 164 height 162
click at [365, 67] on div "# You can write code before a loop. hero . moveRight ( ) # Break open the "Ches…" at bounding box center [409, 96] width 164 height 162
type textarea "hero.moveRight(4)"
click at [408, 160] on div "# You can write code before a loop. hero . moveRight ( ) # Break open the "Ches…" at bounding box center [409, 96] width 164 height 162
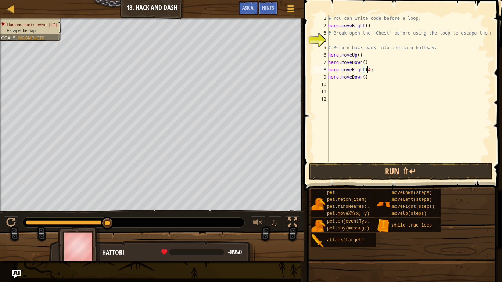
scroll to position [3, 0]
click at [413, 171] on button "Run ⇧↵" at bounding box center [401, 171] width 184 height 17
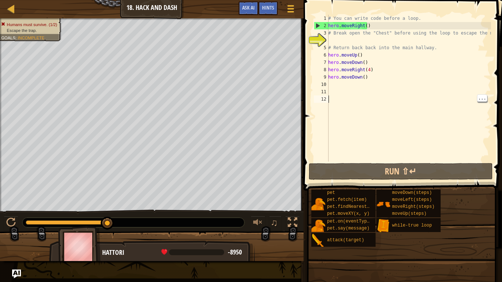
click at [368, 67] on div "# You can write code before a loop. hero . moveRight ( ) # Break open the "Ches…" at bounding box center [409, 96] width 164 height 162
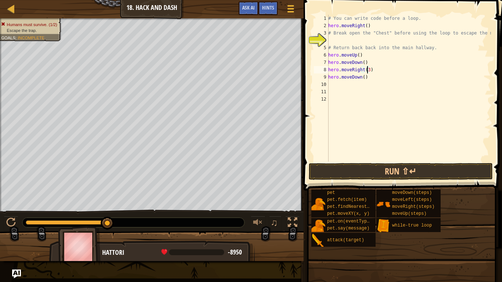
scroll to position [3, 3]
click at [431, 164] on button "Run ⇧↵" at bounding box center [401, 171] width 184 height 17
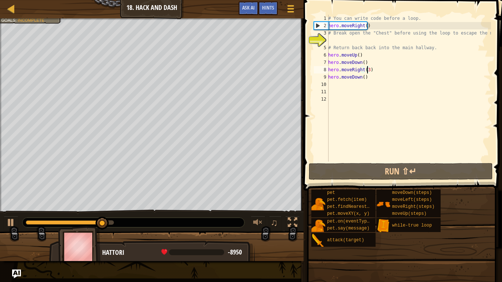
click at [363, 77] on div "# You can write code before a loop. hero . moveRight ( ) # Break open the "Ches…" at bounding box center [409, 96] width 164 height 162
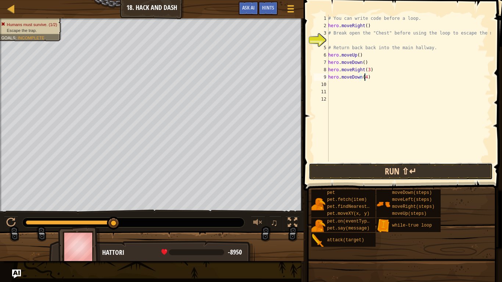
click at [415, 174] on button "Run ⇧↵" at bounding box center [401, 171] width 184 height 17
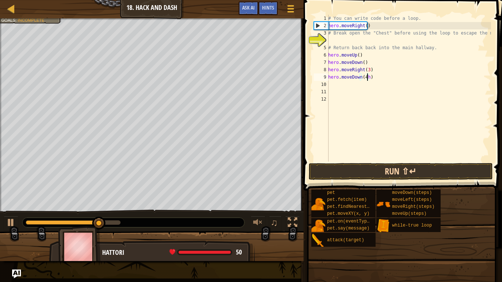
scroll to position [3, 3]
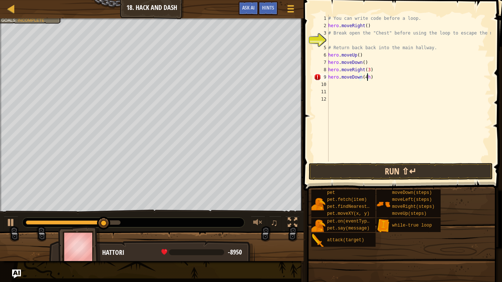
type textarea "hero.moveDown(4)"
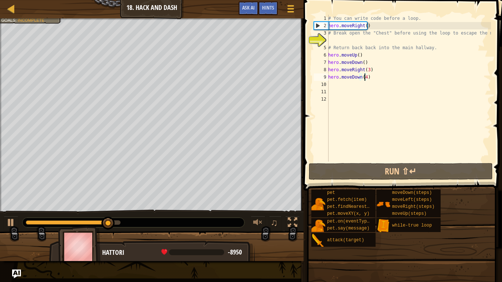
click at [329, 88] on div "# You can write code before a loop. hero . moveRight ( ) # Break open the "Ches…" at bounding box center [409, 96] width 164 height 162
click at [333, 81] on div "# You can write code before a loop. hero . moveRight ( ) # Break open the "Ches…" at bounding box center [409, 96] width 164 height 162
type textarea "h"
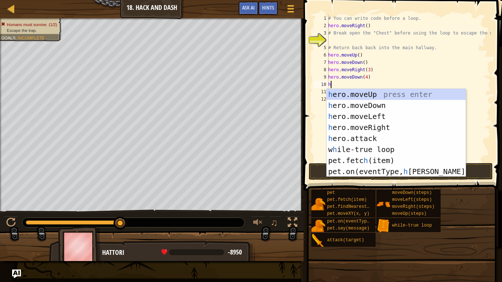
click at [382, 126] on div "h ero.moveUp press enter h ero.moveDown press enter h ero.moveLeft press enter …" at bounding box center [396, 144] width 139 height 110
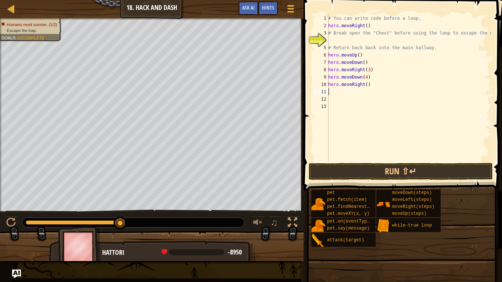
click at [365, 81] on div "# You can write code before a loop. hero . moveRight ( ) # Break open the "Ches…" at bounding box center [409, 96] width 164 height 162
click at [365, 86] on div "# You can write code before a loop. hero . moveRight ( ) # Break open the "Ches…" at bounding box center [409, 96] width 164 height 162
click at [409, 168] on button "Run ⇧↵" at bounding box center [401, 171] width 184 height 17
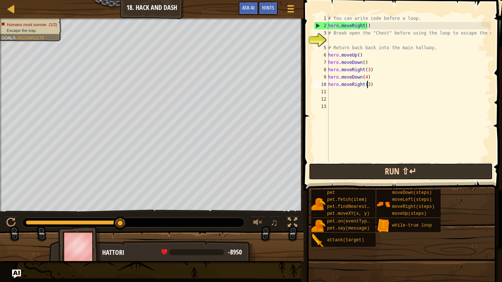
click at [441, 172] on button "Run ⇧↵" at bounding box center [401, 171] width 184 height 17
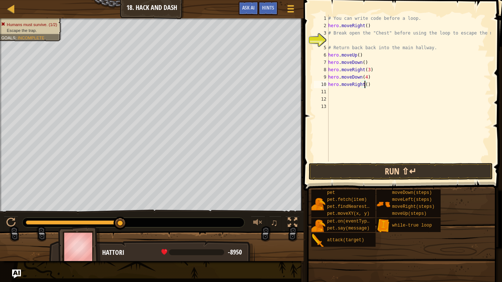
type textarea "hero.moveRight(4)"
click at [337, 93] on div "# You can write code before a loop. hero . moveRight ( ) # Break open the "Ches…" at bounding box center [409, 96] width 164 height 162
type textarea "h"
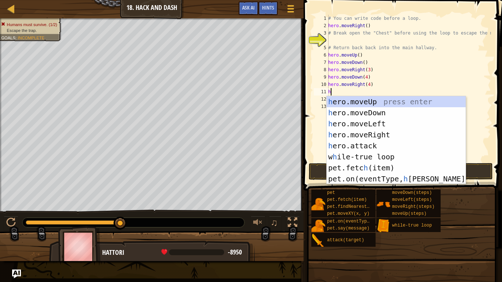
click at [380, 112] on div "h ero.moveUp press enter h ero.moveDown press enter h ero.moveLeft press enter …" at bounding box center [396, 151] width 139 height 110
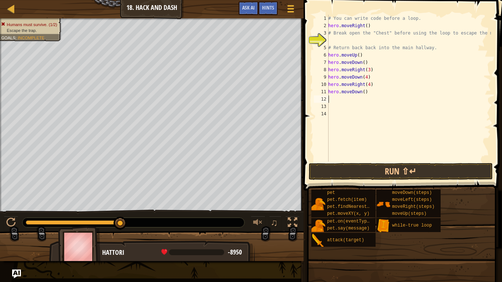
click at [361, 94] on div "# You can write code before a loop. hero . moveRight ( ) # Break open the "Ches…" at bounding box center [409, 96] width 164 height 162
click at [422, 171] on button "Run ⇧↵" at bounding box center [401, 171] width 184 height 17
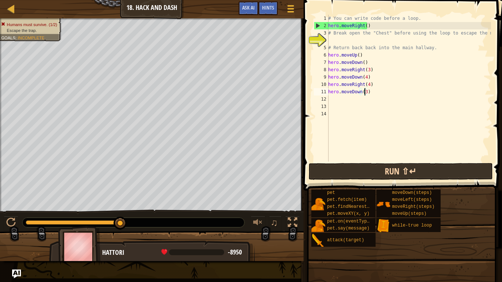
type textarea "hero.moveDown()"
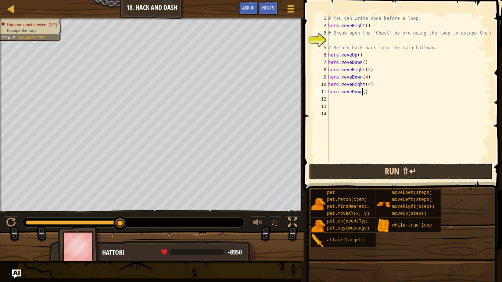
click at [439, 166] on button "Run ⇧↵" at bounding box center [401, 171] width 184 height 17
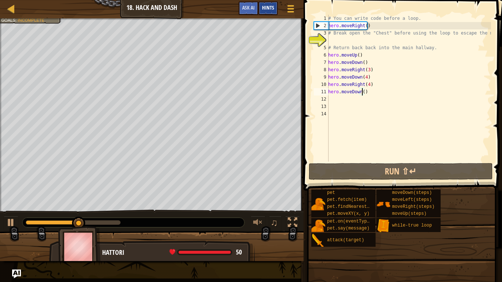
click at [273, 10] on span "Hints" at bounding box center [268, 7] width 12 height 7
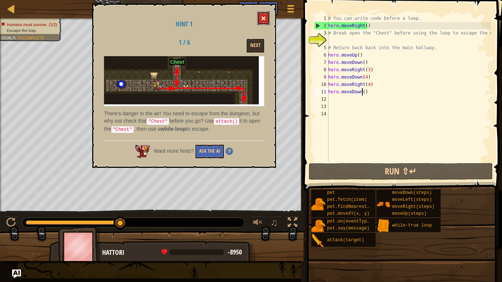
click at [258, 12] on button at bounding box center [263, 18] width 12 height 14
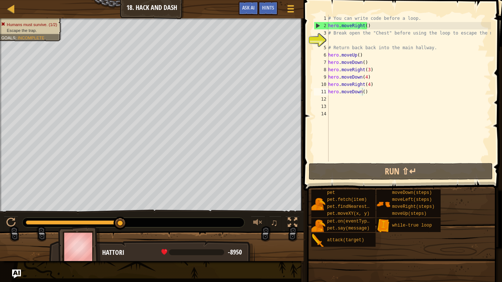
click at [338, 99] on div "# You can write code before a loop. hero . moveRight ( ) # Break open the "Ches…" at bounding box center [409, 96] width 164 height 162
type textarea "h"
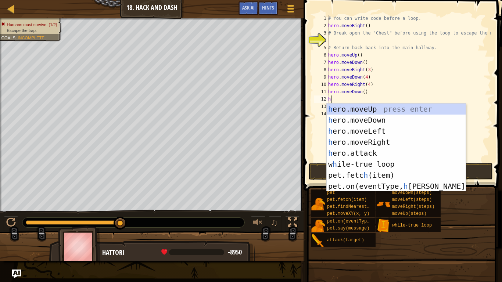
click at [385, 118] on div "h ero.moveUp press enter h ero.moveDown press enter h ero.moveLeft press enter …" at bounding box center [396, 159] width 139 height 110
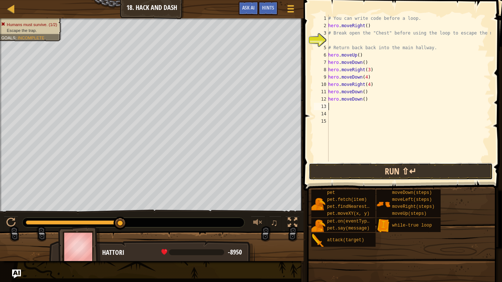
click at [393, 167] on button "Run ⇧↵" at bounding box center [401, 171] width 184 height 17
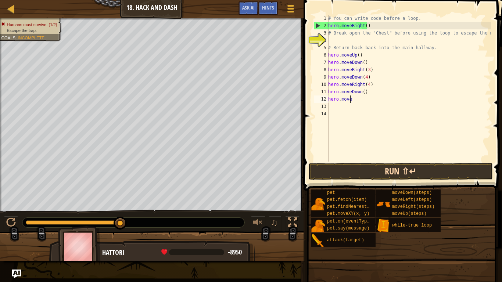
type textarea "h"
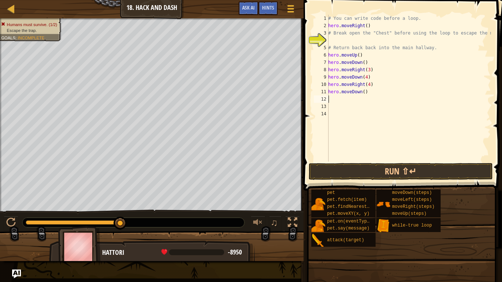
click at [362, 87] on div "# You can write code before a loop. hero . moveRight ( ) # Break open the "Ches…" at bounding box center [409, 96] width 164 height 162
type textarea "hero.moveRight(4)"
click at [362, 97] on div "# You can write code before a loop. hero . moveRight ( ) # Break open the "Ches…" at bounding box center [409, 96] width 164 height 162
click at [364, 95] on div "# You can write code before a loop. hero . moveRight ( ) # Break open the "Ches…" at bounding box center [409, 96] width 164 height 162
click at [362, 94] on div "# You can write code before a loop. hero . moveRight ( ) # Break open the "Ches…" at bounding box center [409, 96] width 164 height 162
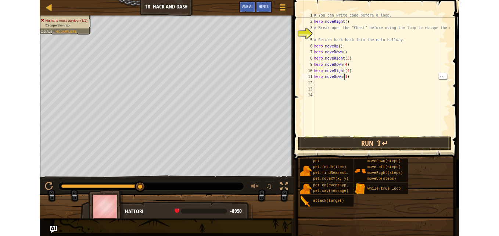
scroll to position [3, 3]
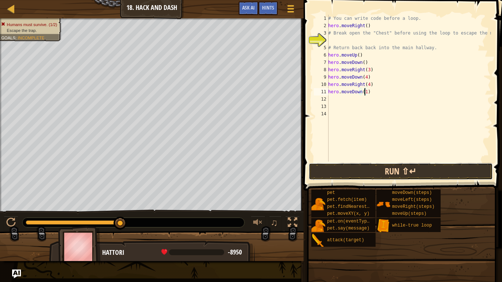
click at [419, 168] on button "Run ⇧↵" at bounding box center [401, 171] width 184 height 17
type textarea "hero.moveDown(2)"
click at [441, 168] on button "Run ⇧↵" at bounding box center [401, 171] width 184 height 17
click at [446, 167] on button "Run ⇧↵" at bounding box center [401, 171] width 184 height 17
